Goal: Register for event/course

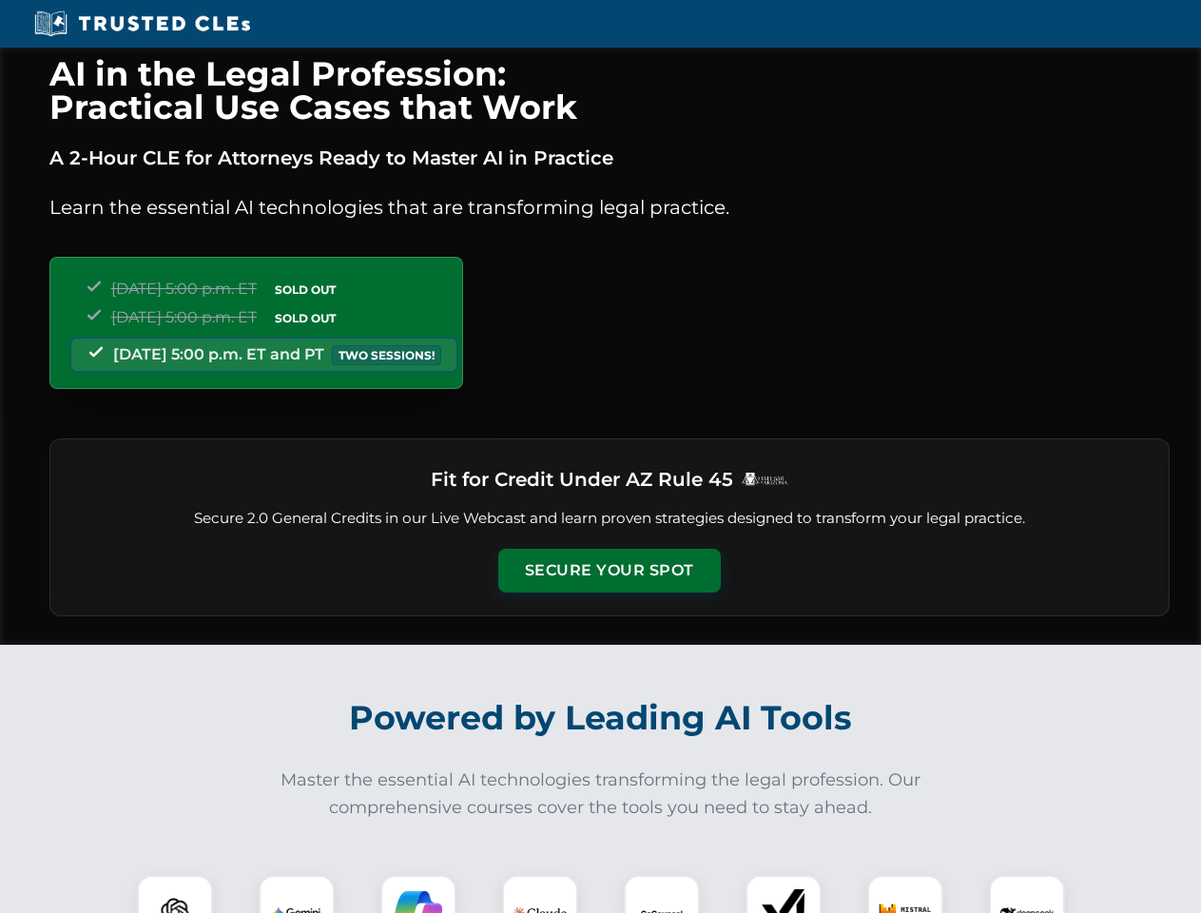
click at [609, 571] on button "Secure Your Spot" at bounding box center [609, 571] width 223 height 44
click at [175, 894] on img at bounding box center [174, 912] width 55 height 55
click at [297, 894] on img at bounding box center [297, 913] width 48 height 48
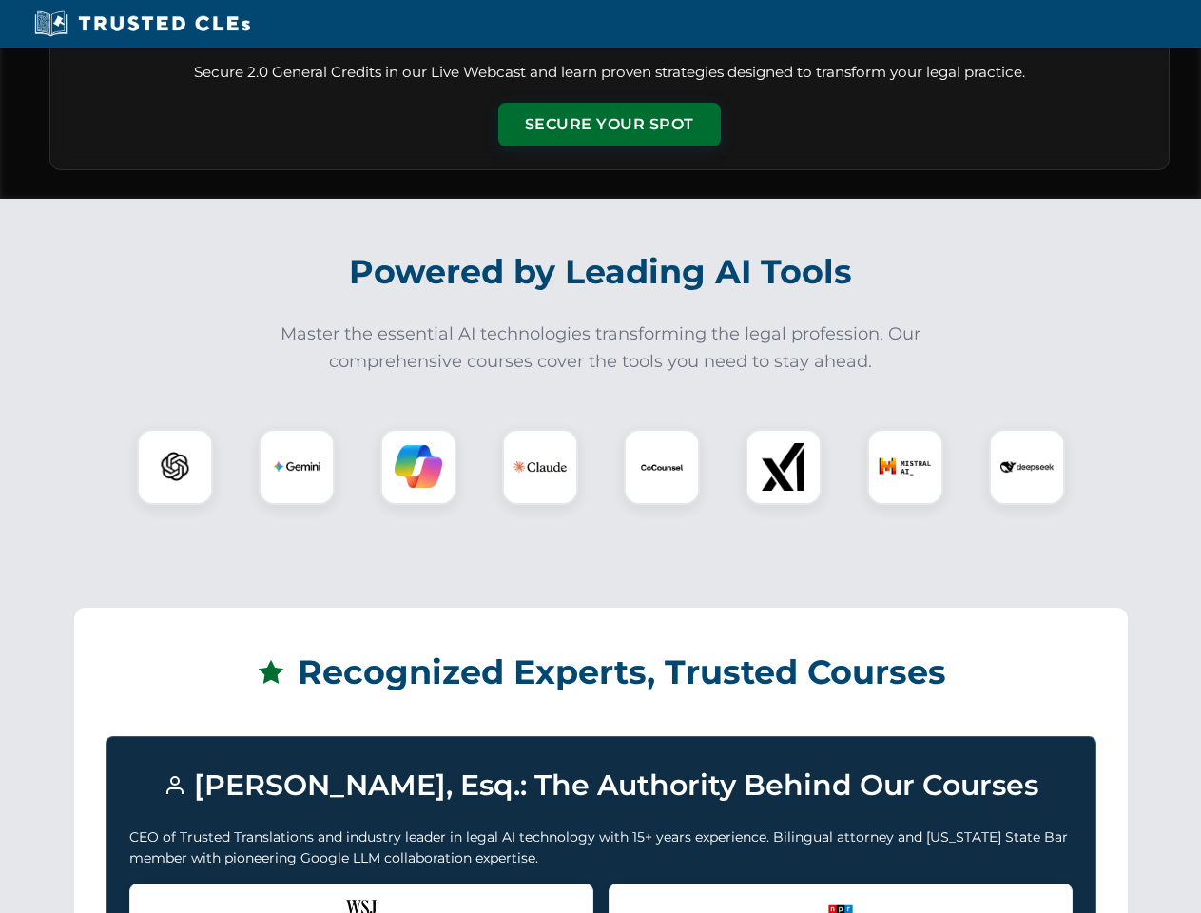
click at [418, 894] on div "Recognized by the WSJ [PERSON_NAME] was featured for his expertise in AI legal …" at bounding box center [361, 921] width 464 height 76
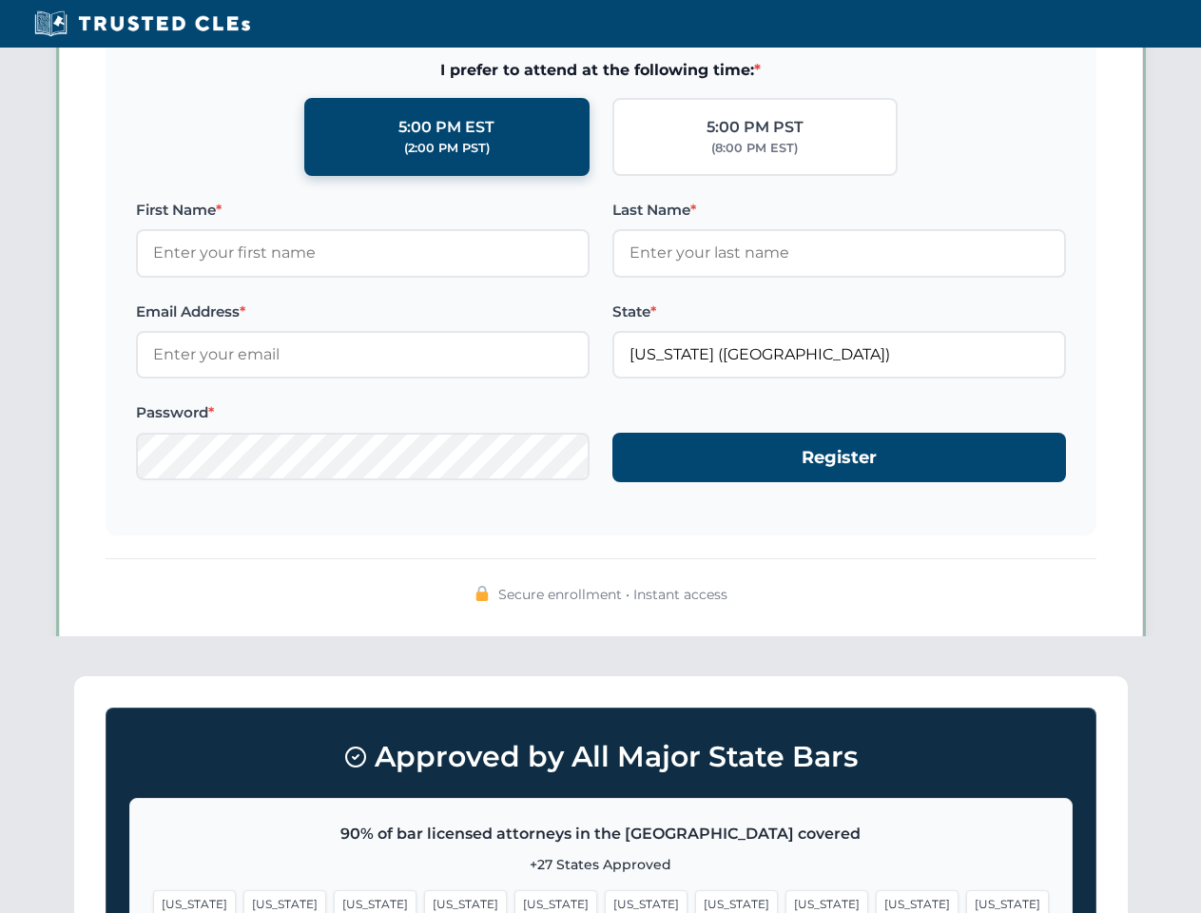
click at [876, 894] on span "[US_STATE]" at bounding box center [917, 904] width 83 height 28
